Goal: Task Accomplishment & Management: Manage account settings

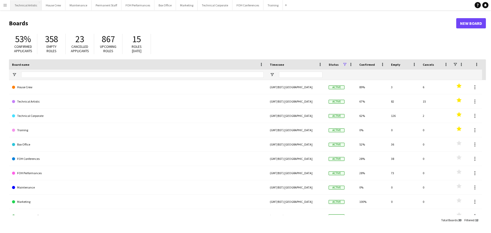
click at [32, 6] on button "Technical Artistic Close" at bounding box center [25, 5] width 31 height 10
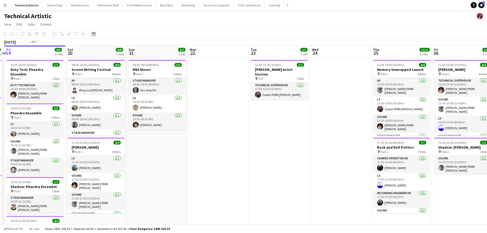
scroll to position [0, 144]
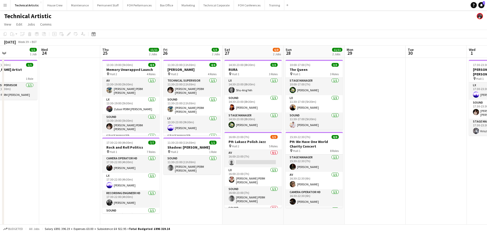
drag, startPoint x: 336, startPoint y: 183, endPoint x: 3, endPoint y: 151, distance: 334.4
click at [3, 151] on div "Sun 21 3/3 1 Job Mon 22 Tue 23 1/1 1 Job Wed 24 Thu 25 11/11 2 Jobs Fri 26 5/5 …" at bounding box center [243, 190] width 487 height 290
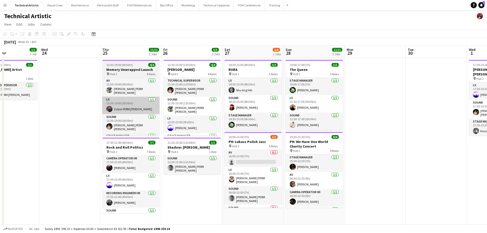
scroll to position [0, 0]
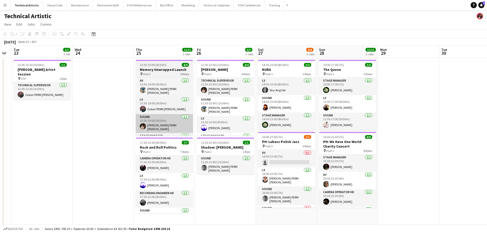
drag, startPoint x: 70, startPoint y: 105, endPoint x: 177, endPoint y: 123, distance: 108.7
click at [110, 111] on app-calendar-viewport "Sun 21 3/3 1 Job Mon 22 Tue 23 1/1 1 Job Wed 24 Thu 25 11/11 2 Jobs Fri 26 5/5 …" at bounding box center [243, 190] width 487 height 290
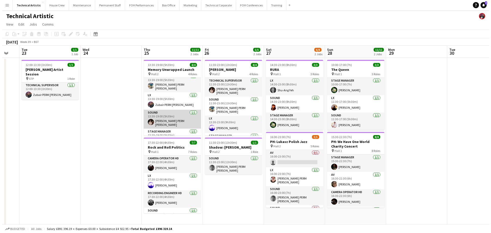
scroll to position [12, 0]
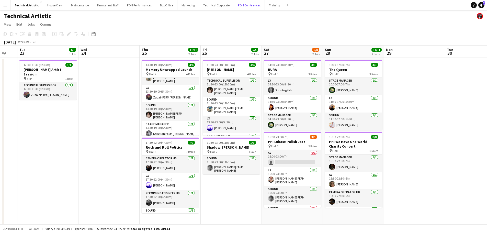
drag, startPoint x: 244, startPoint y: 6, endPoint x: 174, endPoint y: 34, distance: 75.1
click at [180, 36] on div "Menu Boards Boards Boards All jobs Status Workforce Workforce My Workforce Recr…" at bounding box center [243, 172] width 487 height 344
click at [199, 7] on button "Technical Corporate Close" at bounding box center [216, 5] width 35 height 10
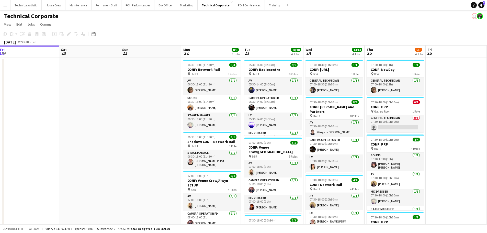
drag, startPoint x: 220, startPoint y: 129, endPoint x: 101, endPoint y: 117, distance: 119.2
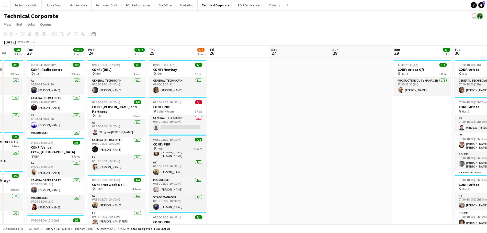
click at [171, 143] on h3 "CONF: PRP" at bounding box center [177, 144] width 57 height 5
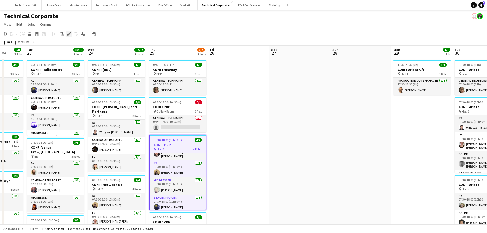
click at [71, 34] on icon "Edit" at bounding box center [69, 34] width 4 height 4
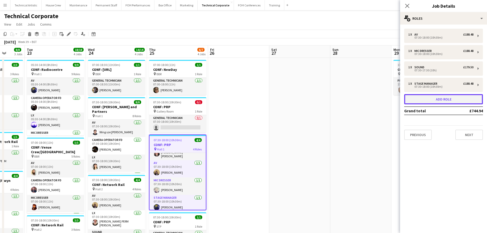
click at [433, 97] on button "Add role" at bounding box center [443, 99] width 79 height 10
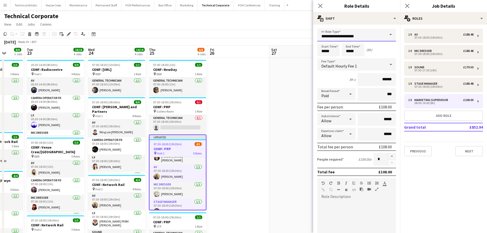
drag, startPoint x: 368, startPoint y: 36, endPoint x: 85, endPoint y: 24, distance: 282.7
click at [119, 25] on body "Menu Boards Boards Boards All jobs Status Workforce Workforce My Workforce Recr…" at bounding box center [243, 227] width 487 height 455
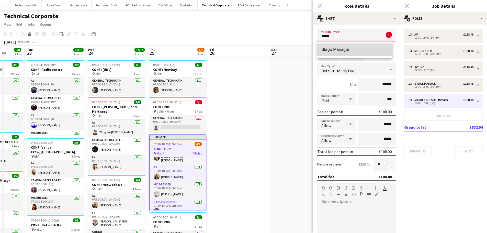
click at [350, 52] on span "Stage Manager" at bounding box center [354, 49] width 67 height 5
type input "**********"
type input "******"
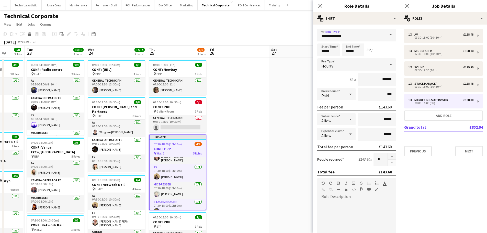
click at [335, 53] on input "*****" at bounding box center [328, 49] width 22 height 13
drag, startPoint x: 334, startPoint y: 52, endPoint x: 281, endPoint y: 45, distance: 52.8
click at [282, 45] on body "Menu Boards Boards Boards All jobs Status Workforce Workforce My Workforce Recr…" at bounding box center [243, 227] width 487 height 455
type input "*****"
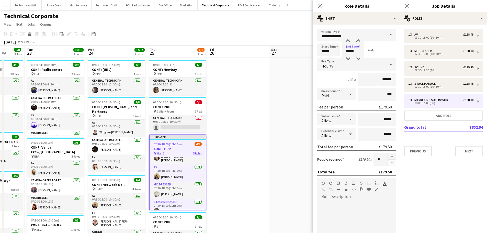
click at [343, 67] on div "Hourly" at bounding box center [351, 64] width 68 height 12
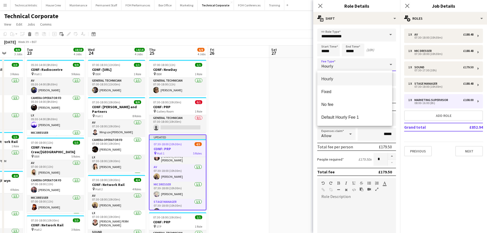
click at [275, 33] on div at bounding box center [243, 116] width 487 height 233
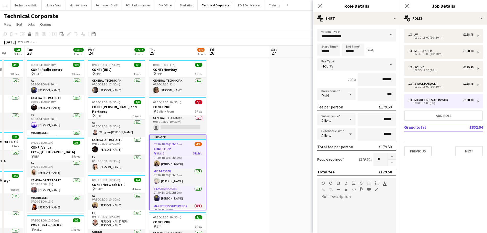
scroll to position [34, 0]
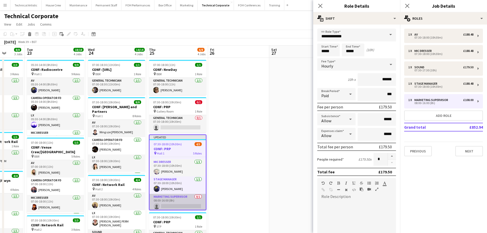
click at [169, 209] on app-card-role "Marketing Supervisor 0/1 08:00-16:00 (8h) single-neutral-actions" at bounding box center [178, 202] width 56 height 17
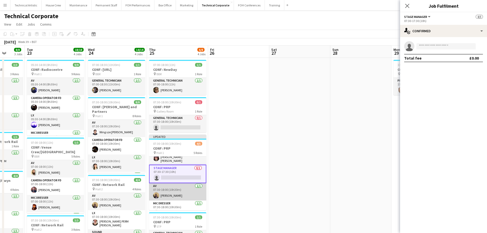
scroll to position [0, 0]
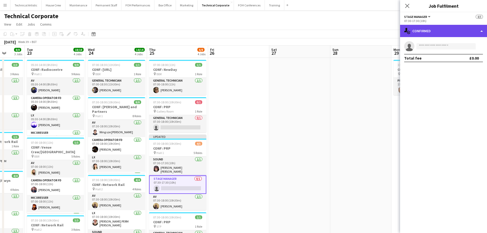
click at [460, 30] on div "single-neutral-actions-check-2 Confirmed" at bounding box center [443, 31] width 87 height 12
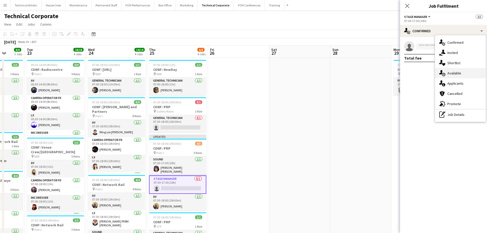
click at [463, 72] on div "single-neutral-actions-upload Available" at bounding box center [460, 73] width 51 height 10
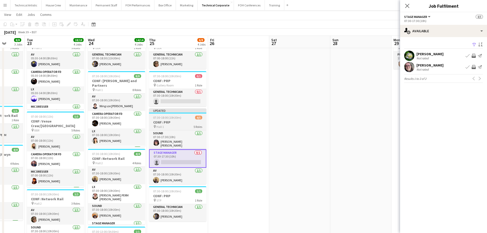
click at [181, 126] on div "pin Hall 1 5 Roles" at bounding box center [177, 126] width 57 height 4
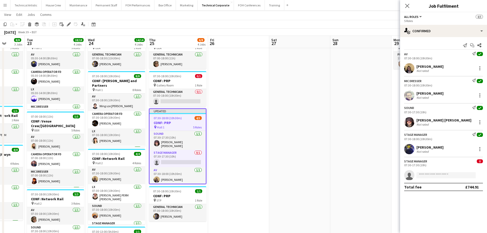
click at [177, 24] on app-toolbar "Copy Paste Paste Ctrl+V Paste with crew Ctrl+Shift+V Paste linked Job [GEOGRAPH…" at bounding box center [243, 24] width 487 height 9
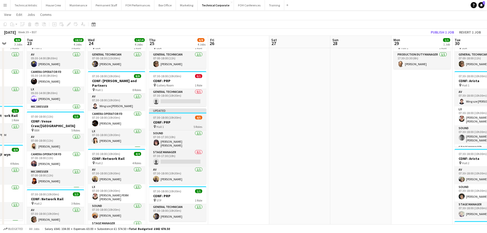
click at [167, 125] on div "pin Hall 1 5 Roles" at bounding box center [177, 126] width 57 height 4
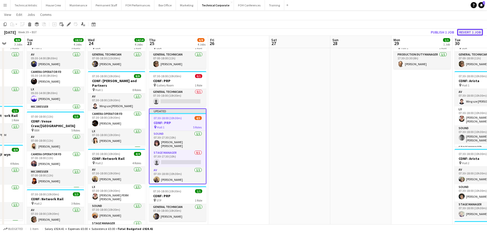
click at [483, 30] on button "Revert 1 job" at bounding box center [470, 32] width 26 height 7
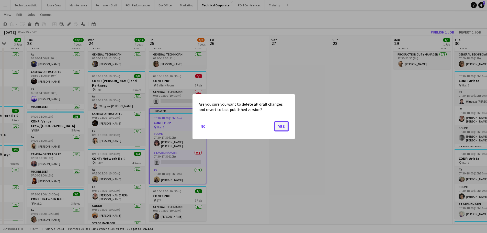
click at [283, 127] on button "Yes" at bounding box center [281, 126] width 14 height 10
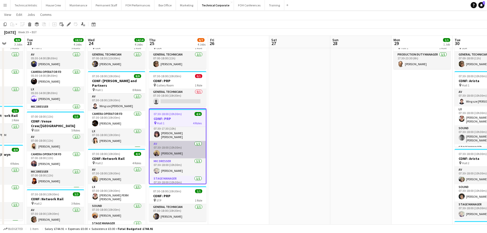
scroll to position [13, 0]
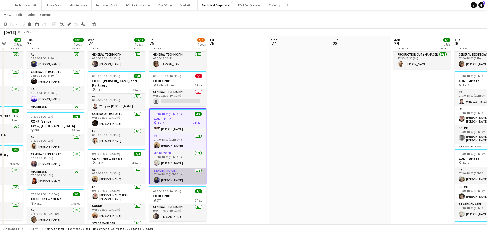
click at [176, 175] on app-card-role "Stage Manager [DATE] 07:30-18:00 (10h30m) [PERSON_NAME]" at bounding box center [178, 176] width 56 height 17
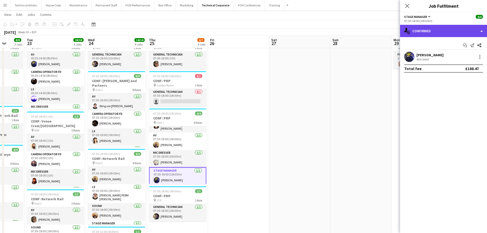
click at [444, 36] on div "single-neutral-actions-check-2 Confirmed" at bounding box center [443, 31] width 87 height 12
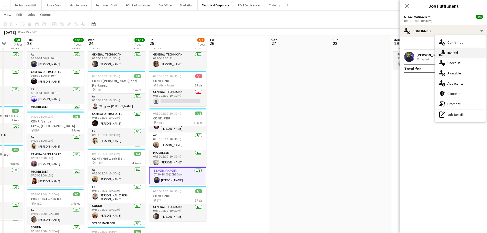
click at [444, 51] on icon "single-neutral-actions-share-1" at bounding box center [442, 53] width 6 height 6
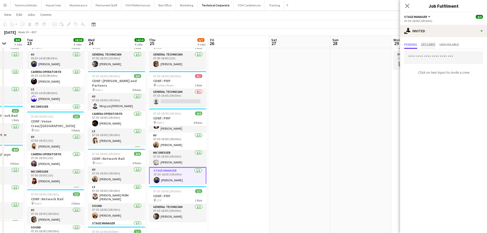
click at [432, 45] on span "Declined" at bounding box center [428, 45] width 14 height 4
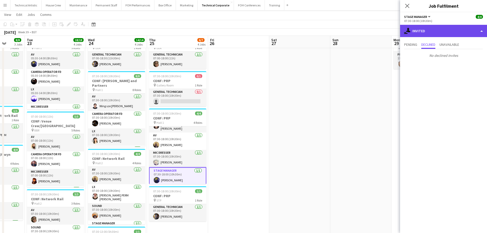
click at [422, 32] on div "single-neutral-actions-share-1 Invited" at bounding box center [443, 31] width 87 height 12
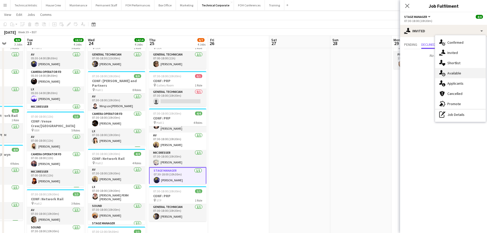
click at [444, 76] on icon at bounding box center [443, 74] width 3 height 3
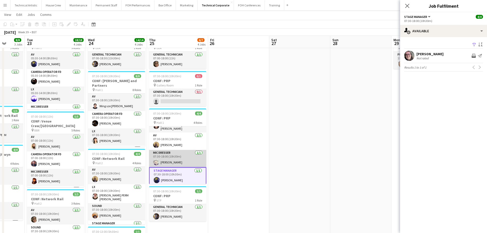
click at [184, 153] on app-card-role "Mic Dresser [DATE] 07:30-18:00 (10h30m) [PERSON_NAME]" at bounding box center [177, 158] width 57 height 17
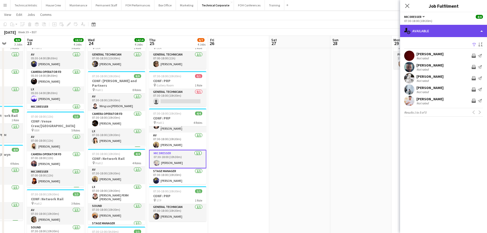
click at [441, 36] on div "single-neutral-actions-upload Available" at bounding box center [443, 31] width 87 height 12
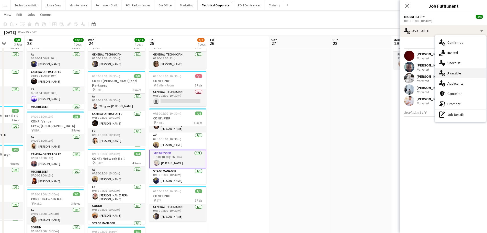
click at [451, 73] on span "Available" at bounding box center [454, 73] width 14 height 5
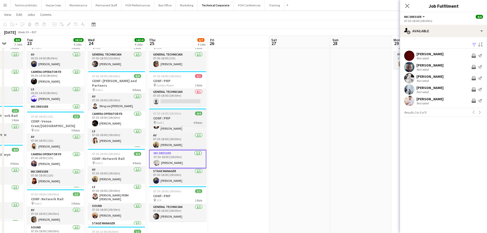
click at [173, 120] on h3 "CONF: PRP" at bounding box center [177, 118] width 57 height 5
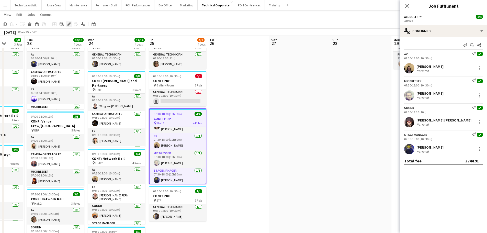
click at [69, 26] on div "Edit" at bounding box center [69, 24] width 6 height 6
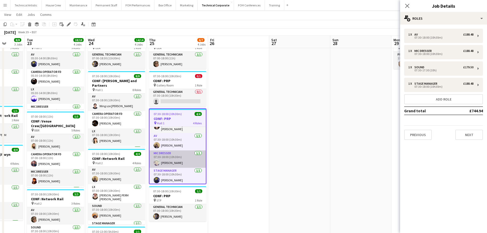
click at [172, 155] on app-card-role "Mic Dresser [DATE] 07:30-18:00 (10h30m) [PERSON_NAME]" at bounding box center [178, 158] width 56 height 17
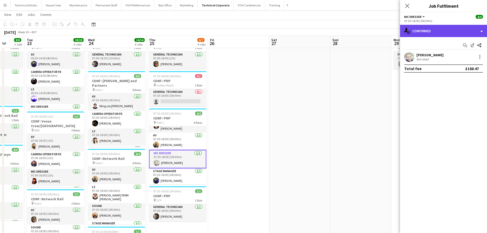
click at [423, 34] on div "single-neutral-actions-check-2 Confirmed" at bounding box center [443, 31] width 87 height 12
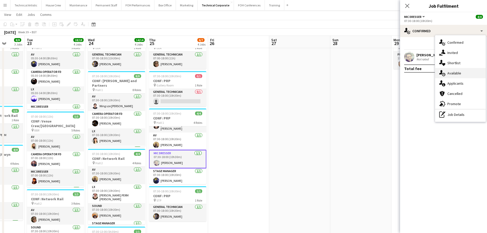
click at [442, 71] on icon at bounding box center [440, 72] width 3 height 4
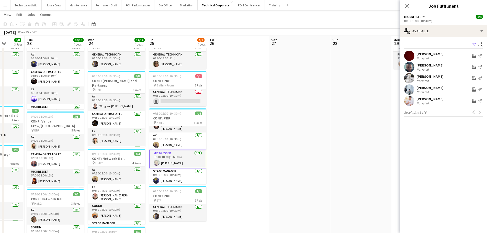
click at [474, 99] on app-icon "Invite crew" at bounding box center [474, 101] width 4 height 4
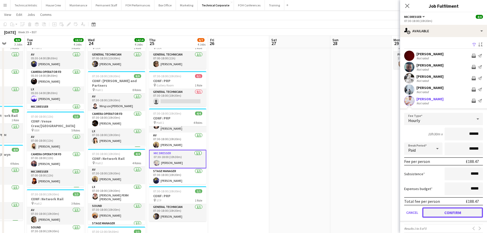
click at [458, 212] on button "Confirm" at bounding box center [452, 212] width 61 height 10
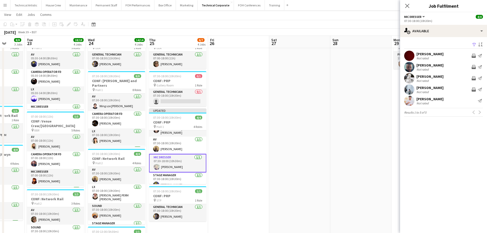
click at [474, 90] on app-icon "Invite crew" at bounding box center [474, 89] width 4 height 4
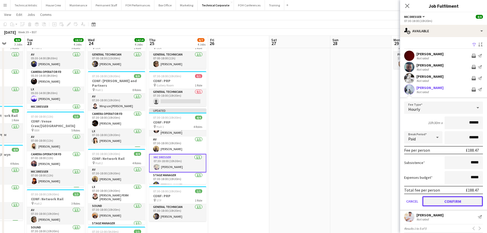
click at [450, 200] on button "Confirm" at bounding box center [452, 201] width 61 height 10
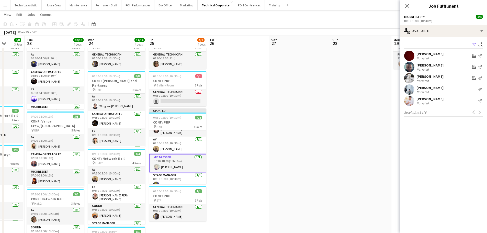
click at [472, 79] on app-icon "Invite crew" at bounding box center [474, 78] width 4 height 4
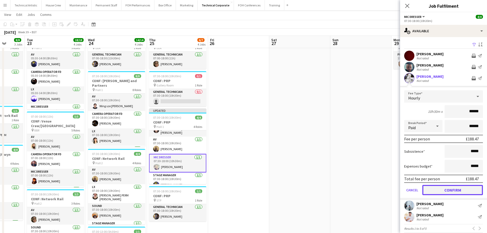
click at [449, 191] on button "Confirm" at bounding box center [452, 190] width 61 height 10
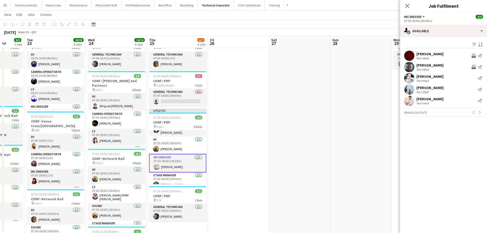
click at [473, 64] on button "Invite crew" at bounding box center [473, 67] width 6 height 6
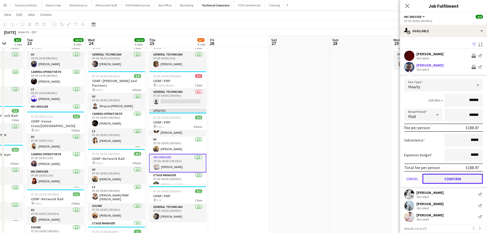
click at [442, 174] on button "Confirm" at bounding box center [452, 179] width 61 height 10
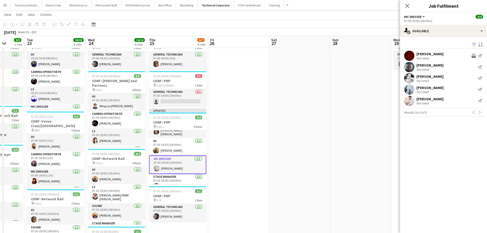
scroll to position [17, 0]
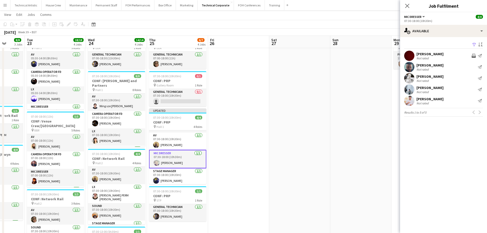
click at [472, 56] on app-icon "Invite crew" at bounding box center [474, 56] width 4 height 4
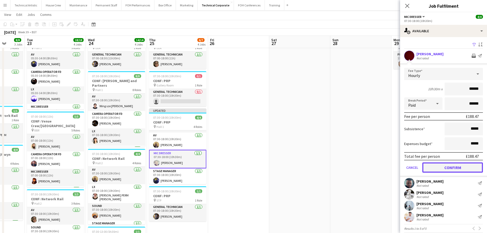
click at [456, 170] on button "Confirm" at bounding box center [452, 167] width 61 height 10
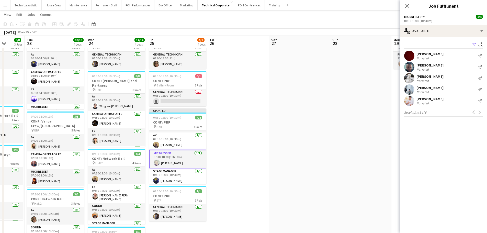
click at [247, 25] on app-toolbar "Copy Paste Paste Ctrl+V Paste with crew Ctrl+Shift+V Paste linked Job [GEOGRAPH…" at bounding box center [243, 24] width 487 height 9
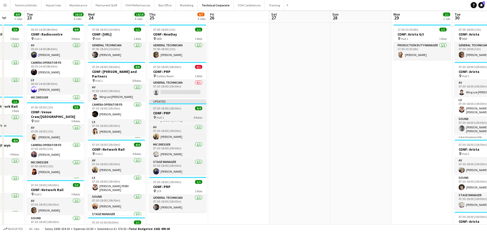
scroll to position [0, 0]
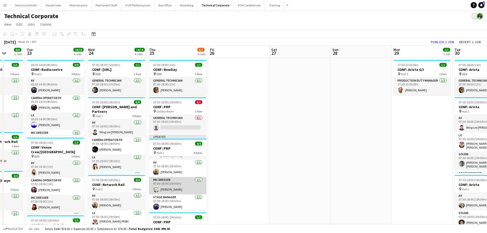
click at [171, 184] on app-card-role "Mic Dresser [DATE] 07:30-18:00 (10h30m) [PERSON_NAME]" at bounding box center [177, 185] width 57 height 17
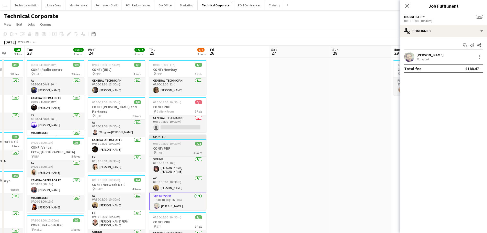
click at [178, 144] on span "07:30-18:00 (10h30m)" at bounding box center [167, 144] width 28 height 4
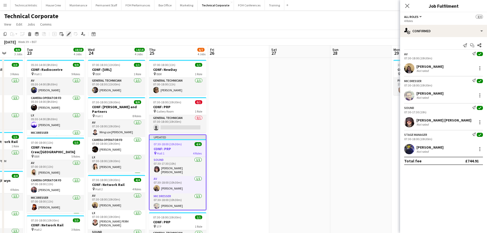
click at [69, 34] on icon at bounding box center [68, 34] width 3 height 3
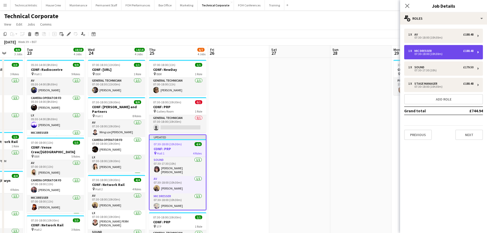
click at [442, 52] on div "1 x Mic Dresser £188.48" at bounding box center [440, 51] width 65 height 4
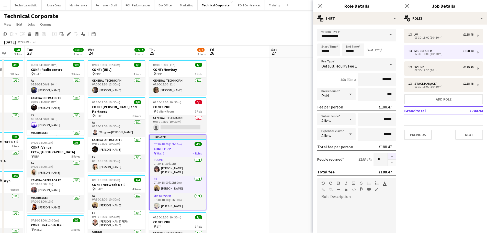
click at [388, 155] on button "button" at bounding box center [392, 156] width 8 height 7
type input "*"
click at [229, 23] on app-page-menu "View Day view expanded Day view collapsed Month view Date picker Jump to [DATE]…" at bounding box center [243, 25] width 487 height 10
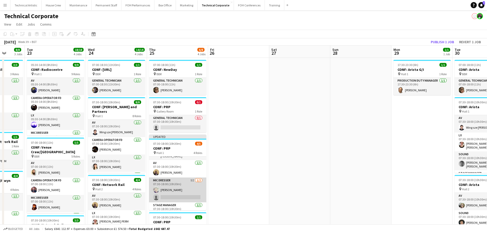
scroll to position [23, 0]
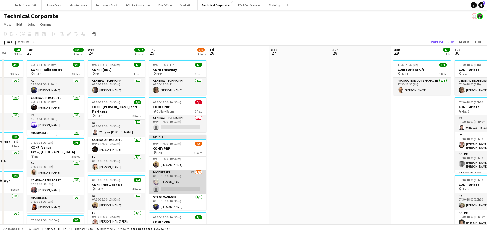
click at [182, 185] on app-card-role "Mic Dresser 5I [DATE] 07:30-18:00 (10h30m) [PERSON_NAME] single-neutral-actions" at bounding box center [177, 181] width 57 height 25
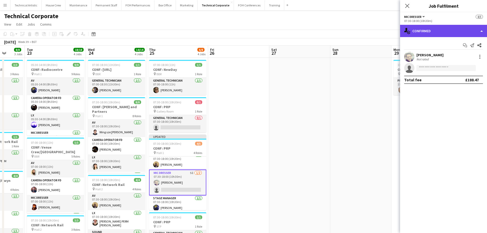
click at [441, 36] on div "single-neutral-actions-check-2 Confirmed" at bounding box center [443, 31] width 87 height 12
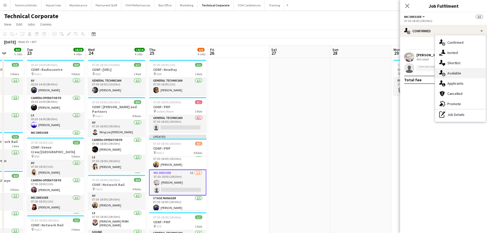
click at [457, 76] on div "single-neutral-actions-upload Available" at bounding box center [460, 73] width 51 height 10
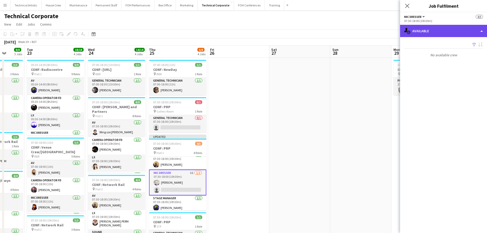
click at [445, 33] on div "single-neutral-actions-upload Available" at bounding box center [443, 31] width 87 height 12
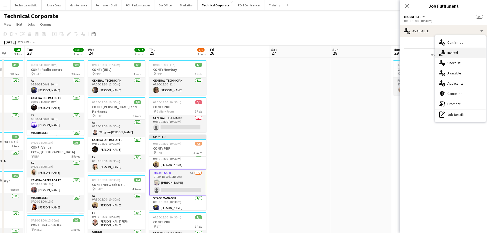
click at [454, 52] on span "Invited" at bounding box center [452, 52] width 10 height 5
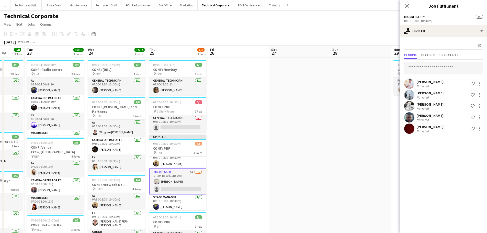
scroll to position [0, 0]
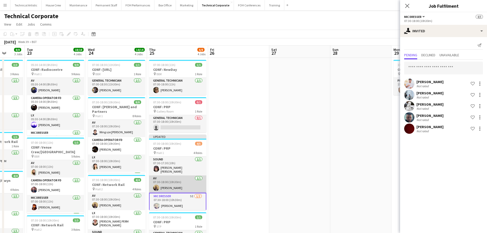
click at [185, 185] on app-card-role "AV [DATE] 07:30-18:00 (10h30m) [PERSON_NAME]" at bounding box center [177, 183] width 57 height 17
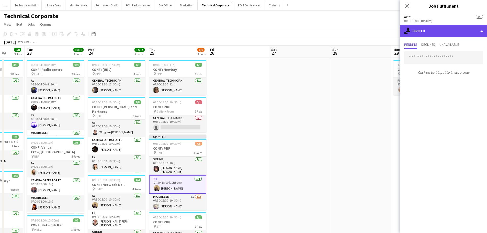
click at [425, 32] on div "single-neutral-actions-share-1 Invited" at bounding box center [443, 31] width 87 height 12
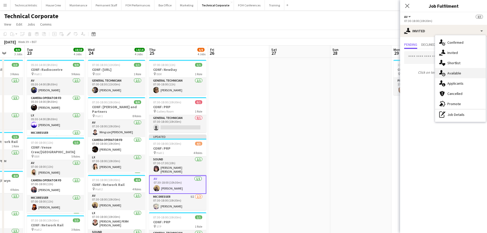
click at [447, 72] on div "single-neutral-actions-upload Available" at bounding box center [460, 73] width 51 height 10
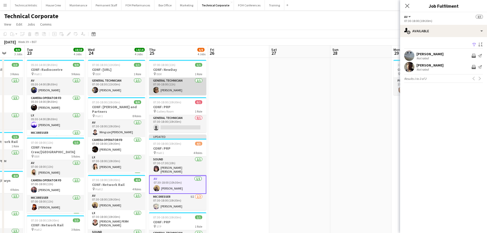
click at [182, 91] on app-card-role "General Technician [DATE] 07:00-18:00 (11h) [PERSON_NAME]" at bounding box center [177, 86] width 57 height 17
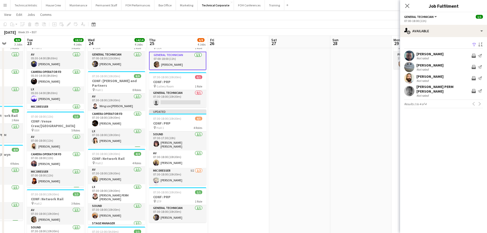
click at [214, 29] on div "[DATE] Week 39 • BST Publish 1 job Revert 1 job" at bounding box center [243, 32] width 487 height 7
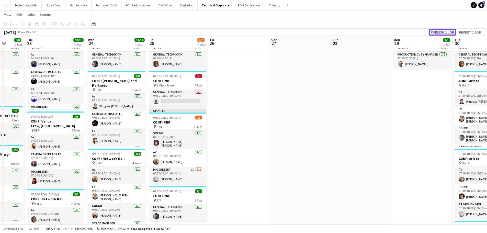
click at [443, 29] on button "Publish 1 job" at bounding box center [442, 32] width 27 height 7
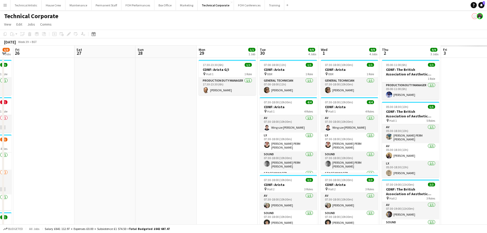
drag, startPoint x: 228, startPoint y: 125, endPoint x: 94, endPoint y: 116, distance: 134.5
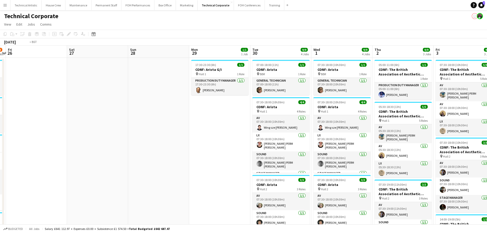
drag, startPoint x: 90, startPoint y: 125, endPoint x: 389, endPoint y: 104, distance: 300.6
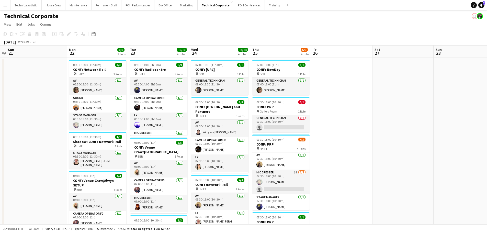
scroll to position [0, 156]
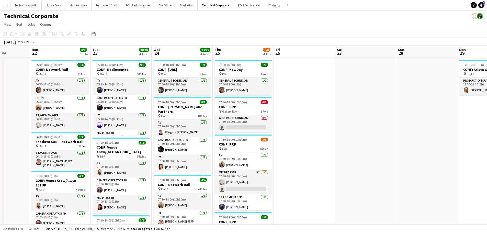
drag, startPoint x: 284, startPoint y: 129, endPoint x: 369, endPoint y: 119, distance: 85.7
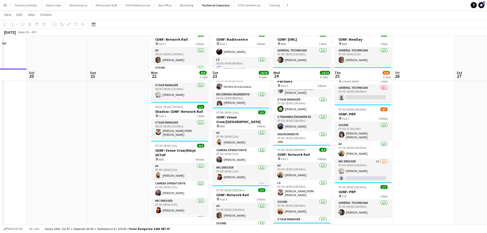
scroll to position [77, 0]
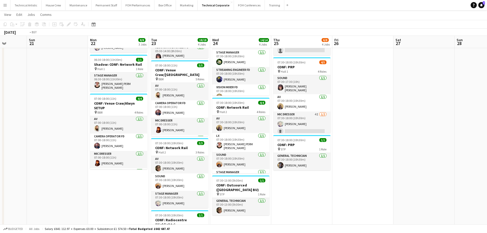
drag, startPoint x: 354, startPoint y: 165, endPoint x: 97, endPoint y: 153, distance: 257.6
click at [97, 153] on app-calendar-viewport "Thu 18 10/10 3 Jobs Fri 19 Sat 20 Sun 21 Mon 22 8/8 3 Jobs Tue 23 18/18 4 Jobs …" at bounding box center [243, 156] width 487 height 426
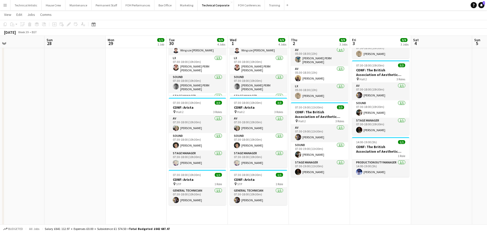
drag, startPoint x: 312, startPoint y: 159, endPoint x: 177, endPoint y: 160, distance: 134.7
click at [177, 160] on app-calendar-viewport "Wed 24 14/14 4 Jobs Thu 25 6/8 4 Jobs Fri 26 Sat 27 Sun 28 Mon 29 1/1 1 Job Tue…" at bounding box center [243, 156] width 487 height 426
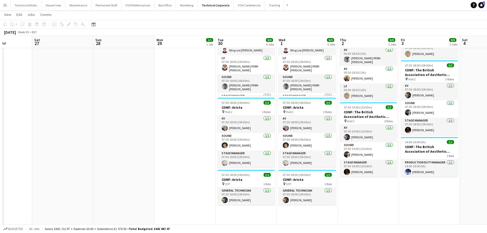
drag, startPoint x: 129, startPoint y: 152, endPoint x: 116, endPoint y: 197, distance: 46.1
click at [116, 197] on app-calendar-viewport "Wed 24 14/14 4 Jobs Thu 25 6/8 4 Jobs Fri 26 Sat 27 Sun 28 Mon 29 1/1 1 Job Tue…" at bounding box center [243, 156] width 487 height 426
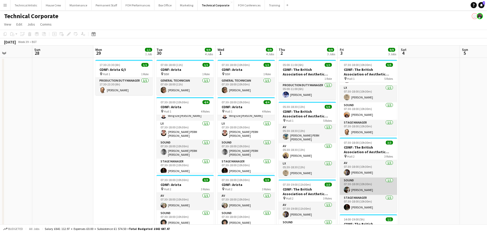
scroll to position [77, 0]
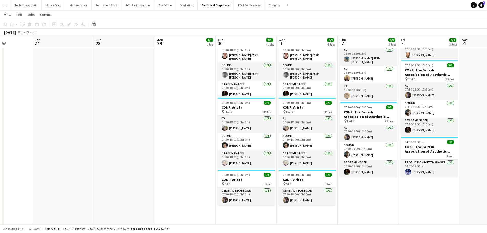
drag, startPoint x: 252, startPoint y: 137, endPoint x: 323, endPoint y: 133, distance: 71.4
click at [414, 131] on app-calendar-viewport "Wed 24 14/14 4 Jobs Thu 25 6/8 4 Jobs Fri 26 Sat 27 Sun 28 Mon 29 1/1 1 Job Tue…" at bounding box center [243, 156] width 487 height 426
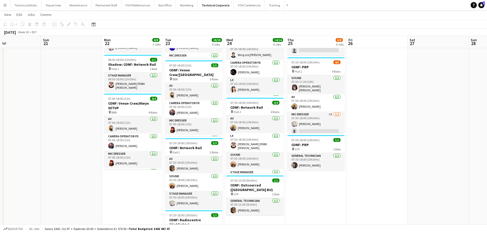
drag, startPoint x: 260, startPoint y: 132, endPoint x: 441, endPoint y: 123, distance: 181.5
click at [441, 123] on app-calendar-viewport "Thu 18 10/10 3 Jobs Fri 19 Sat 20 Sun 21 Mon 22 8/8 3 Jobs Tue 23 18/18 4 Jobs …" at bounding box center [243, 156] width 487 height 426
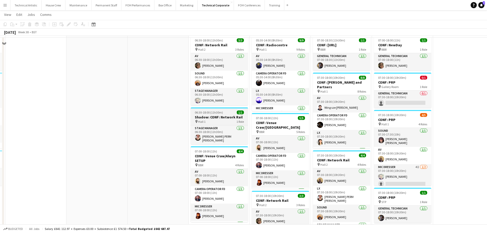
scroll to position [0, 0]
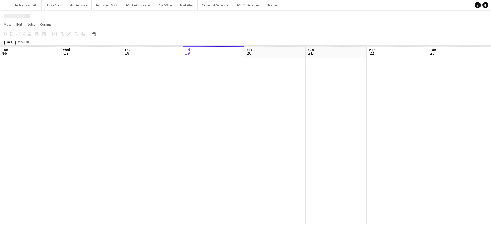
scroll to position [0, 122]
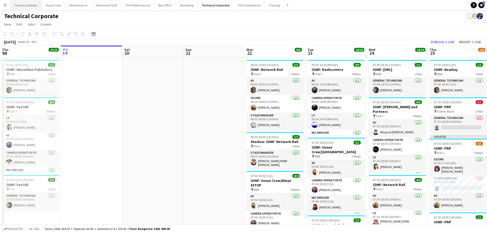
click at [17, 7] on button "Technical Artistic Close" at bounding box center [25, 5] width 31 height 10
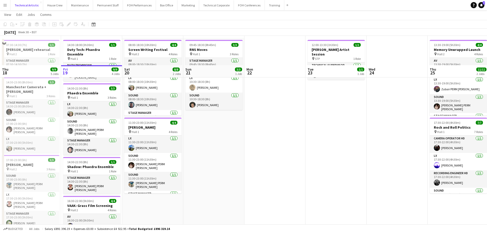
scroll to position [51, 0]
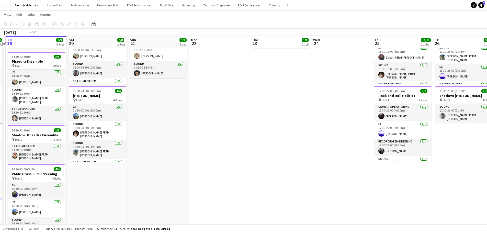
drag, startPoint x: 311, startPoint y: 157, endPoint x: 0, endPoint y: 133, distance: 311.9
click at [0, 133] on app-calendar-viewport "Tue 16 Wed 17 Thu 18 9/9 5 Jobs Fri 19 9/9 4 Jobs Sat 20 8/8 2 Jobs Sun 21 3/3 …" at bounding box center [243, 126] width 487 height 315
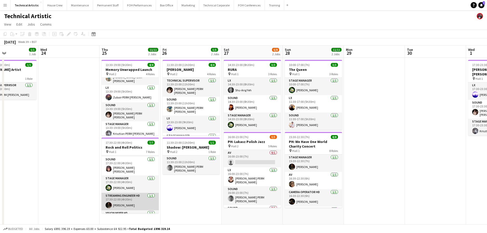
scroll to position [64, 0]
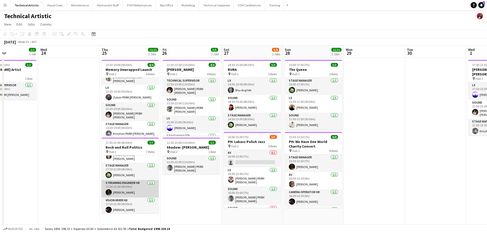
click at [134, 188] on app-card-role "Streaming Engineer HD 1/1 17:30-22:00 (4h30m) Joe Harbot" at bounding box center [129, 188] width 57 height 17
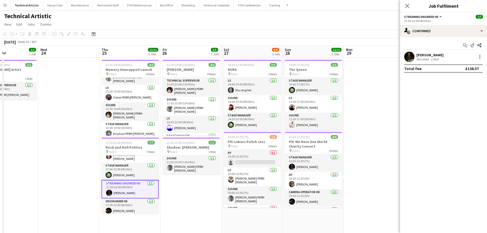
click at [428, 55] on div "[PERSON_NAME]" at bounding box center [429, 55] width 27 height 5
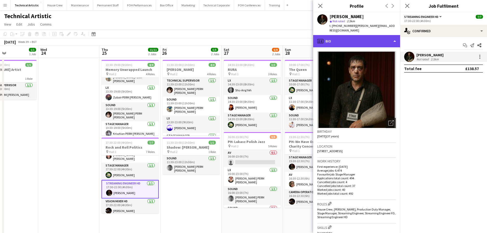
click at [369, 36] on div "profile Bio" at bounding box center [356, 41] width 87 height 12
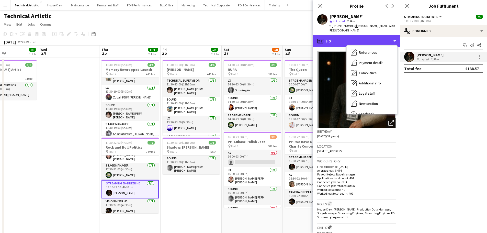
scroll to position [68, 0]
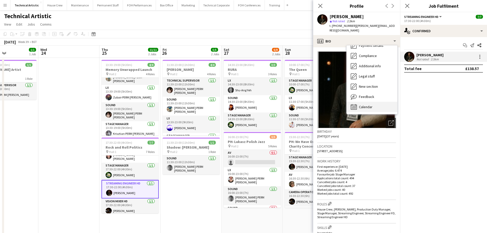
click at [373, 102] on div "Calendar Calendar" at bounding box center [372, 107] width 51 height 10
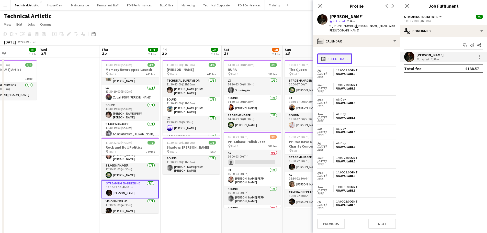
click at [339, 53] on button "calendar-full Select date" at bounding box center [334, 58] width 35 height 11
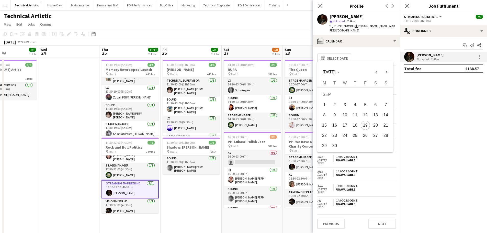
click at [355, 136] on span "25" at bounding box center [354, 135] width 9 height 9
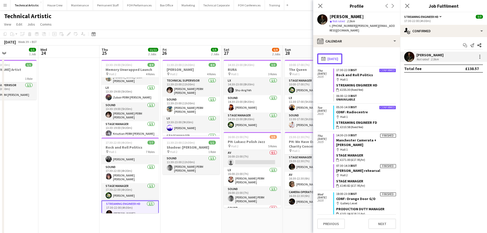
scroll to position [65, 0]
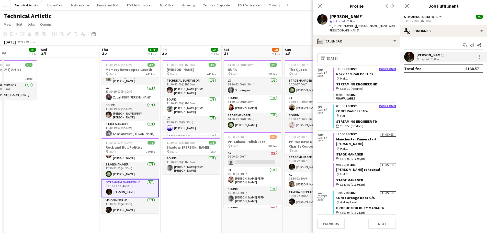
click at [1, 7] on button "Menu" at bounding box center [5, 5] width 10 height 10
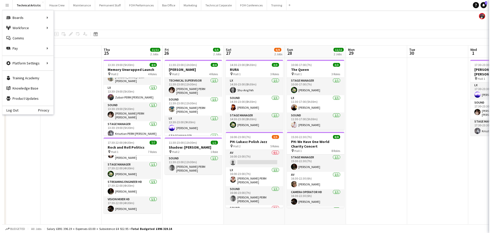
scroll to position [64, 0]
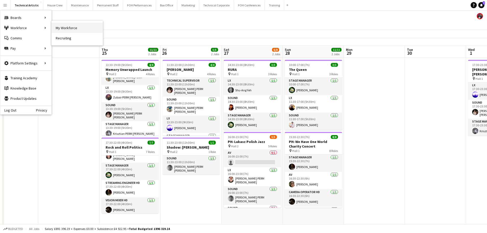
click at [62, 26] on link "My Workforce" at bounding box center [77, 28] width 51 height 10
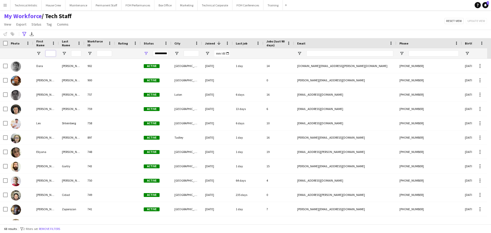
click at [50, 54] on input "First Name Filter Input" at bounding box center [50, 53] width 10 height 6
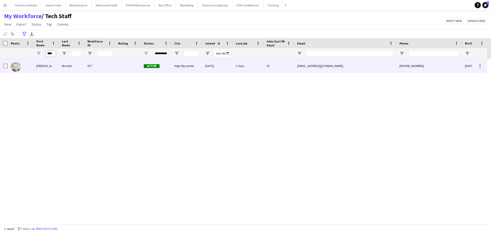
type input "****"
click at [47, 67] on div "Nick" at bounding box center [46, 66] width 26 height 14
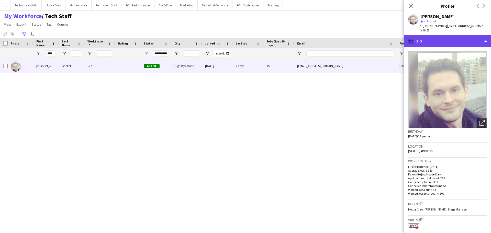
click at [430, 35] on div "profile Bio" at bounding box center [447, 41] width 87 height 12
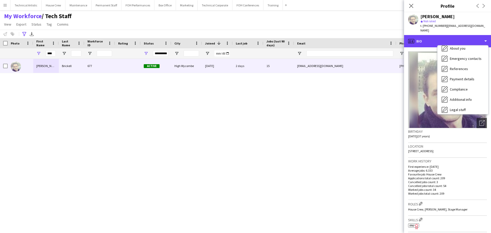
scroll to position [68, 0]
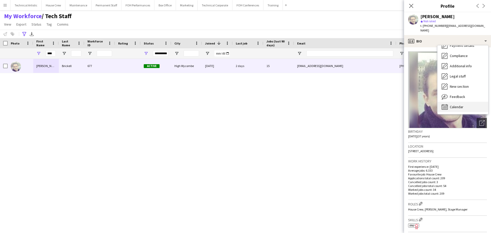
click at [460, 105] on span "Calendar" at bounding box center [457, 107] width 14 height 5
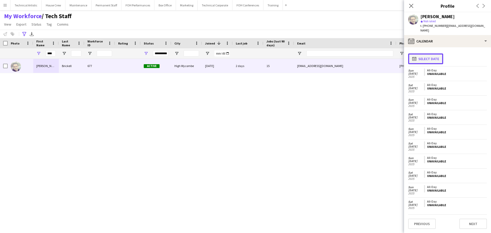
click at [424, 55] on button "calendar-full Select date" at bounding box center [425, 58] width 35 height 11
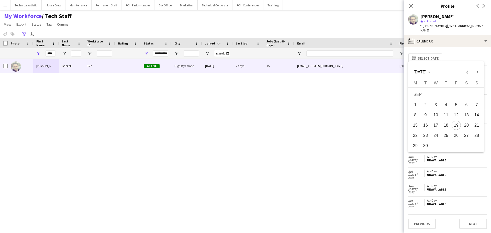
click at [445, 132] on span "25" at bounding box center [445, 135] width 9 height 9
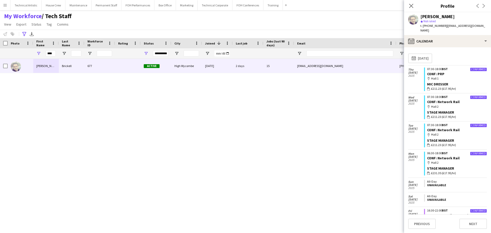
drag, startPoint x: 169, startPoint y: 2, endPoint x: 87, endPoint y: 19, distance: 83.9
click at [87, 19] on div "My Workforce / Tech Staff View Views Default view Tech Staff New view Update vi…" at bounding box center [245, 20] width 491 height 17
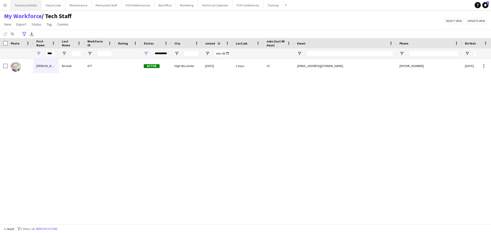
click at [25, 7] on button "Technical Artistic Close" at bounding box center [25, 5] width 31 height 10
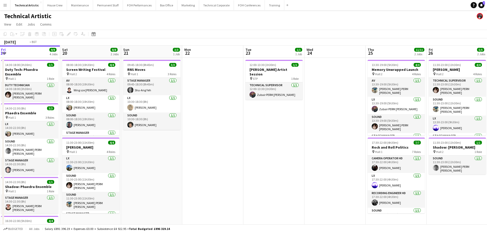
drag, startPoint x: 348, startPoint y: 112, endPoint x: 60, endPoint y: 87, distance: 288.9
click at [60, 87] on app-calendar-viewport "Tue 16 Wed 17 Thu 18 9/9 5 Jobs Fri 19 9/9 4 Jobs Sat 20 8/8 2 Jobs Sun 21 3/3 …" at bounding box center [243, 190] width 487 height 290
